Goal: Information Seeking & Learning: Learn about a topic

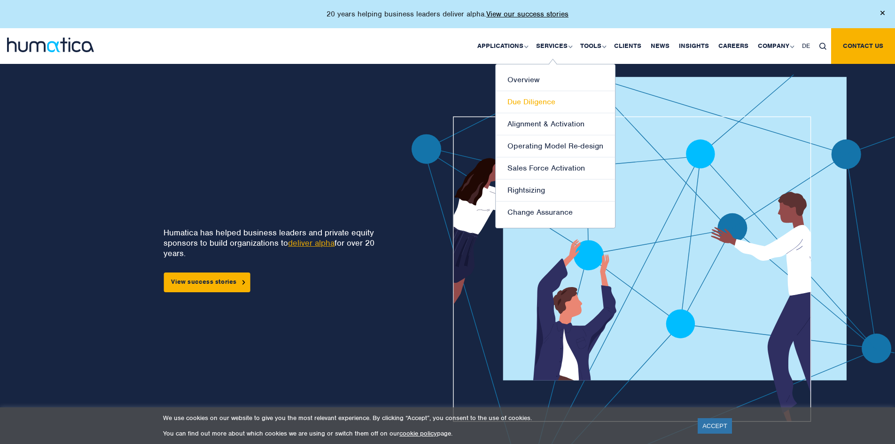
click at [525, 105] on link "Due Diligence" at bounding box center [555, 102] width 119 height 22
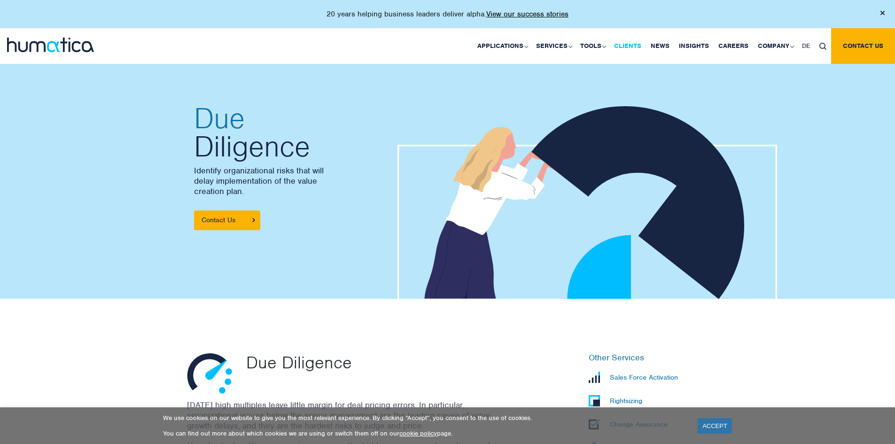
click at [624, 42] on link "Clients" at bounding box center [628, 46] width 37 height 36
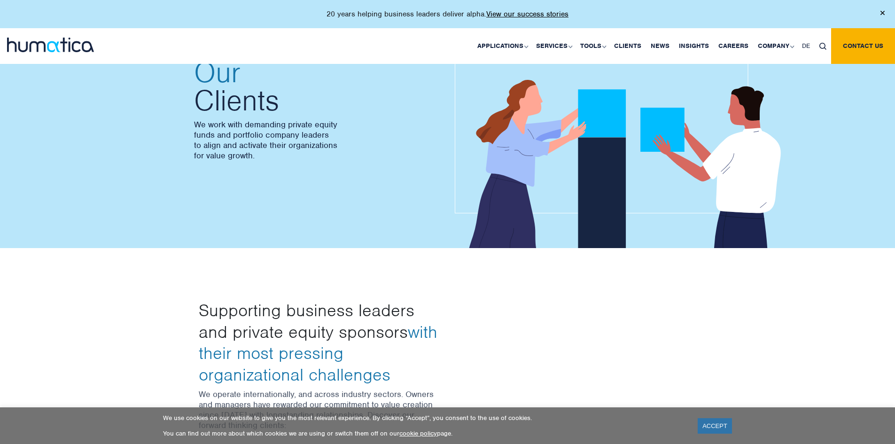
scroll to position [47, 0]
